Goal: Task Accomplishment & Management: Use online tool/utility

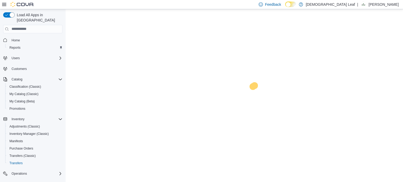
scroll to position [45, 0]
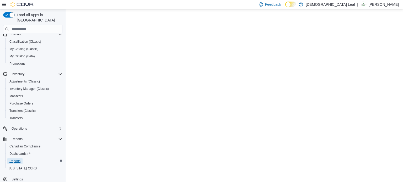
click at [14, 159] on span "Reports" at bounding box center [14, 161] width 11 height 4
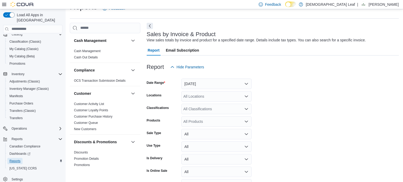
scroll to position [12, 0]
click at [232, 81] on button "[DATE]" at bounding box center [216, 83] width 70 height 10
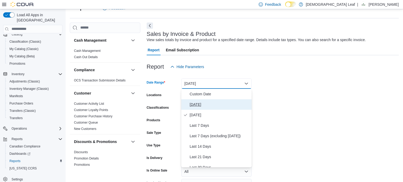
click at [225, 107] on span "[DATE]" at bounding box center [220, 105] width 60 height 6
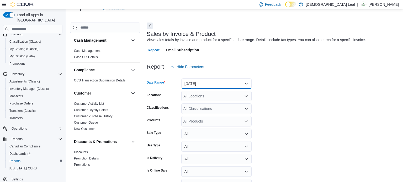
scroll to position [44, 0]
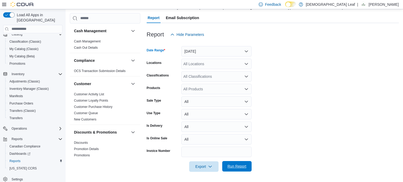
click at [239, 168] on span "Run Report" at bounding box center [237, 166] width 19 height 5
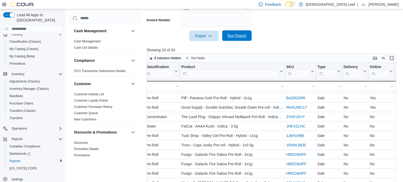
scroll to position [111, 188]
